Goal: Task Accomplishment & Management: Manage account settings

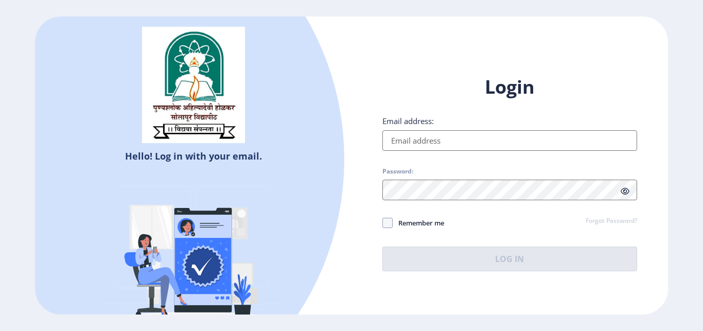
click at [426, 140] on input "Email address:" at bounding box center [509, 140] width 255 height 21
type input "[EMAIL_ADDRESS][DOMAIN_NAME]"
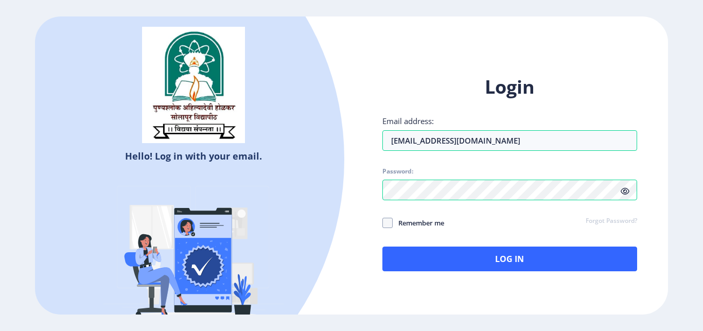
click at [395, 221] on span "Remember me" at bounding box center [417, 223] width 51 height 12
click at [383, 223] on input "Remember me" at bounding box center [382, 223] width 1 height 1
checkbox input "true"
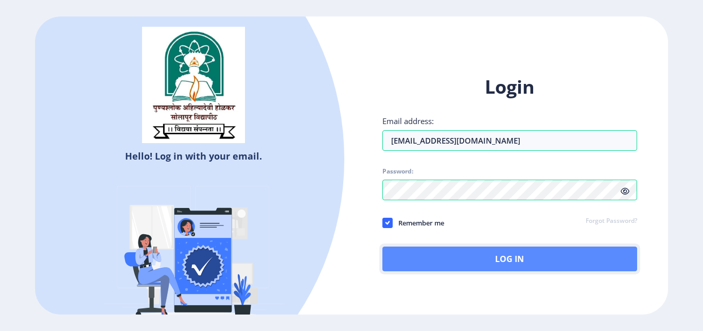
click at [491, 253] on button "Log In" at bounding box center [509, 258] width 255 height 25
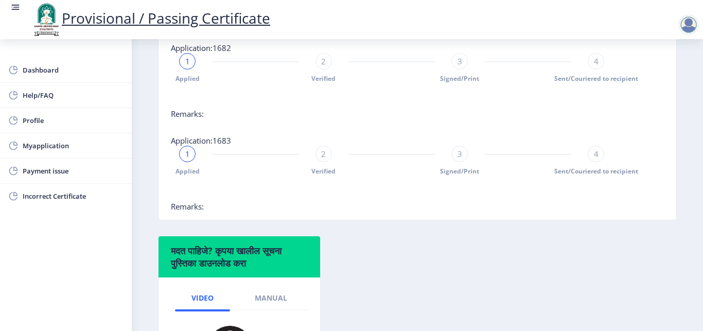
scroll to position [324, 0]
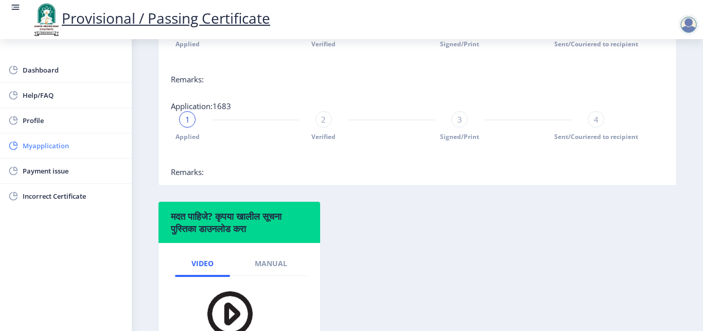
click at [85, 153] on link "Myapplication" at bounding box center [66, 145] width 132 height 25
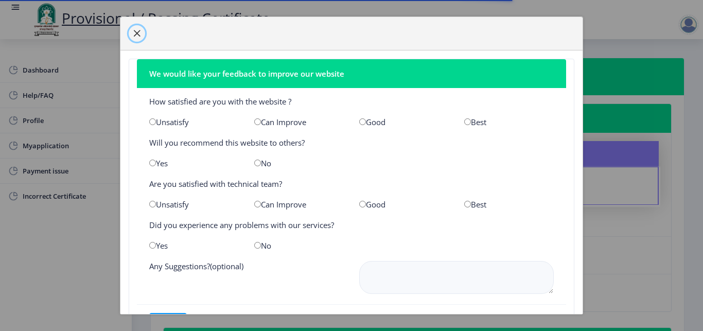
click at [138, 32] on span "button" at bounding box center [137, 33] width 8 height 8
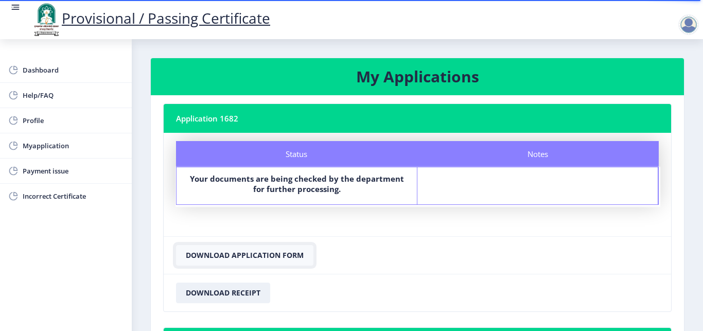
click at [196, 257] on button "Download Application Form" at bounding box center [244, 255] width 137 height 21
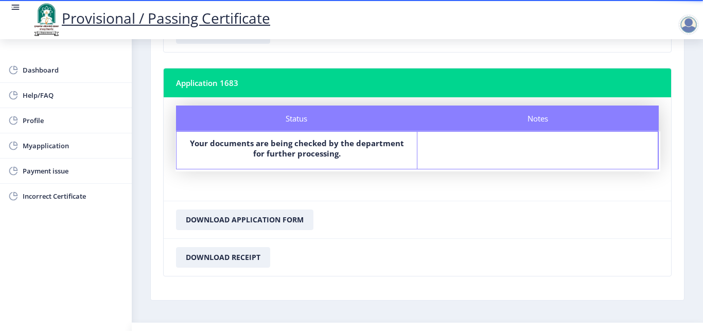
scroll to position [282, 0]
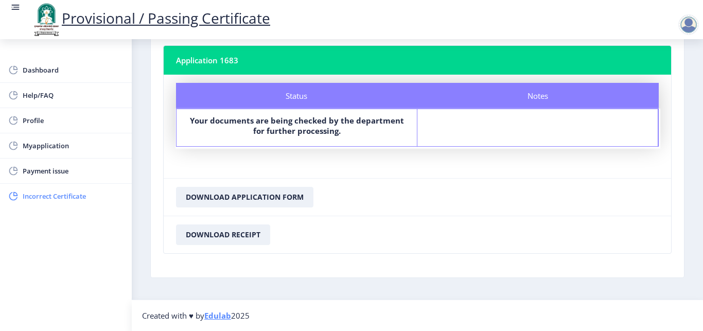
click at [64, 197] on span "Incorrect Certificate" at bounding box center [73, 196] width 101 height 12
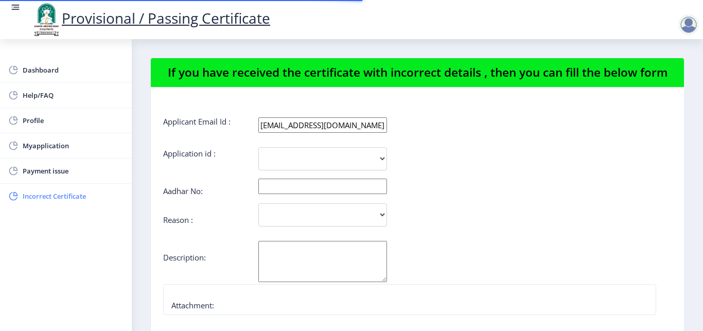
select select
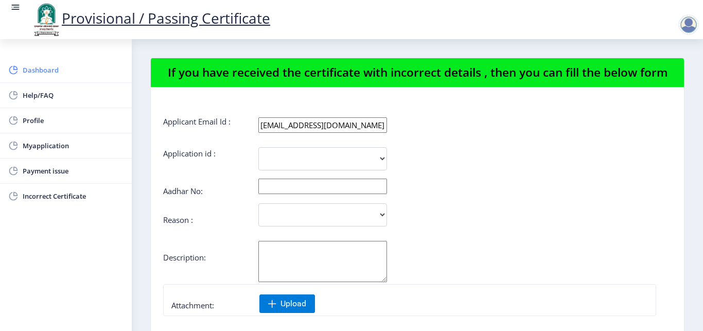
click at [55, 67] on span "Dashboard" at bounding box center [73, 70] width 101 height 12
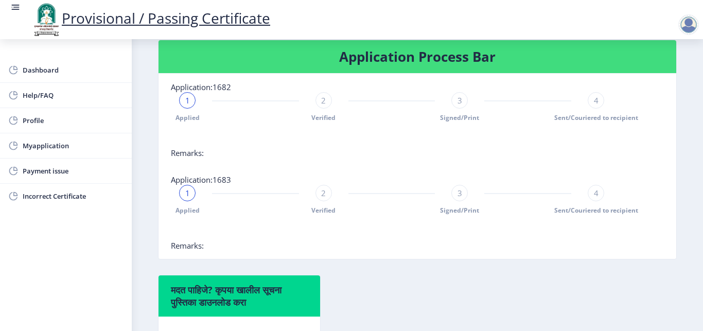
scroll to position [259, 0]
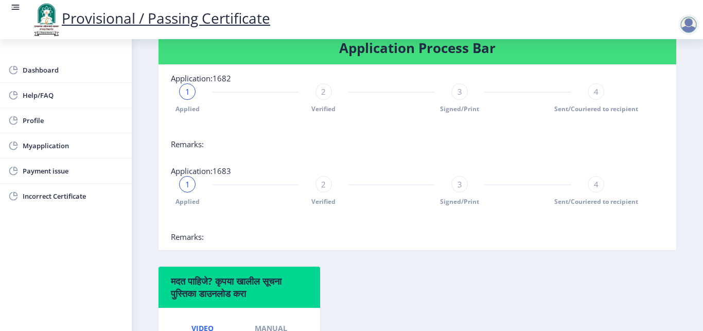
click at [694, 24] on div at bounding box center [688, 24] width 21 height 21
click at [665, 75] on span "Log out" at bounding box center [661, 80] width 66 height 12
